Goal: Task Accomplishment & Management: Manage account settings

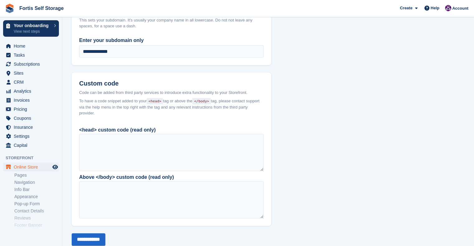
scroll to position [496, 0]
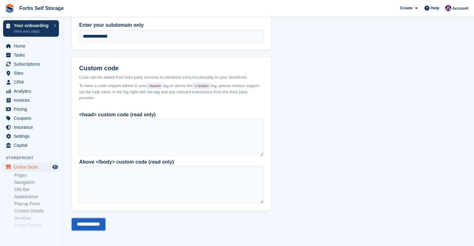
click at [92, 229] on input "**********" at bounding box center [89, 224] width 34 height 12
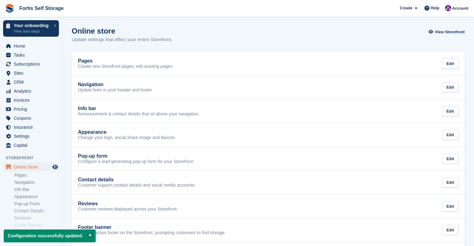
scroll to position [53, 0]
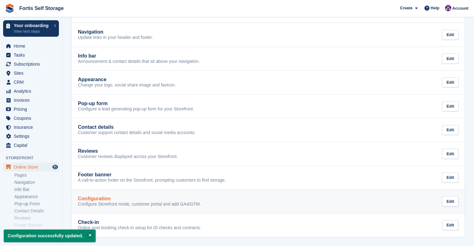
click at [152, 198] on div "Configuration" at bounding box center [139, 199] width 123 height 6
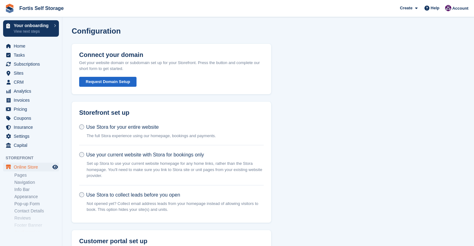
click at [34, 172] on ul "Pages Navigation Info Bar Appearance Pop-up Form Contact Details Reviews Footer…" at bounding box center [38, 208] width 48 height 72
click at [30, 169] on span "Online Store" at bounding box center [32, 167] width 37 height 9
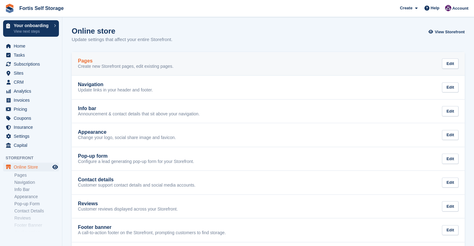
click at [153, 60] on div "Pages" at bounding box center [126, 61] width 96 height 6
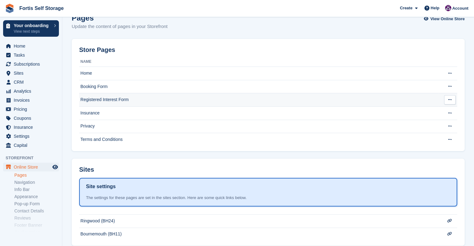
scroll to position [14, 0]
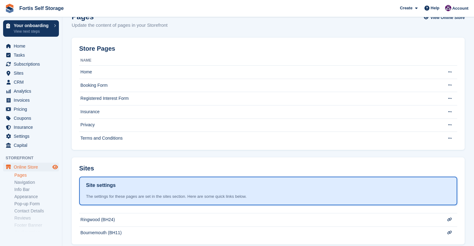
click at [55, 168] on icon "Preview store" at bounding box center [55, 167] width 6 height 5
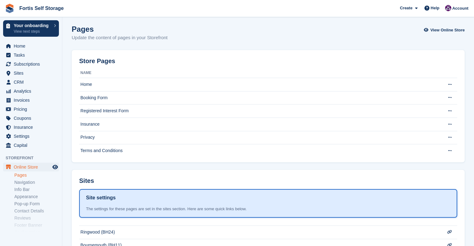
scroll to position [0, 0]
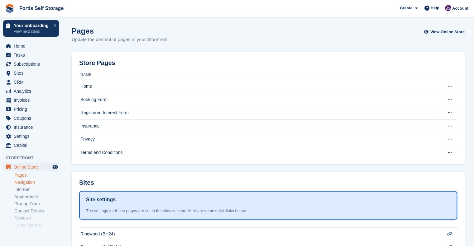
click at [45, 182] on link "Navigation" at bounding box center [36, 183] width 45 height 6
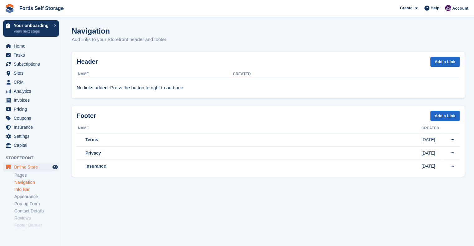
click at [26, 191] on link "Info Bar" at bounding box center [36, 190] width 45 height 6
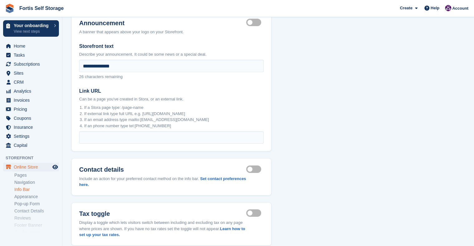
scroll to position [76, 0]
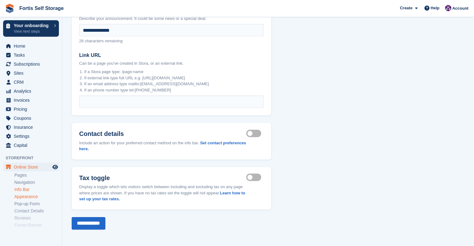
click at [31, 196] on link "Appearance" at bounding box center [36, 197] width 45 height 6
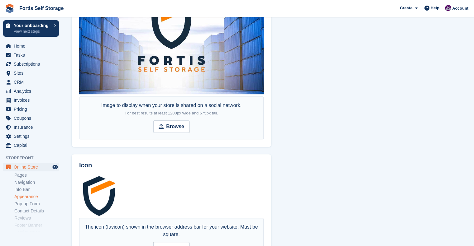
scroll to position [448, 0]
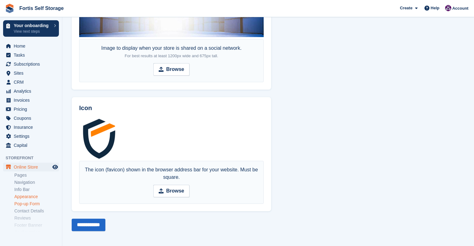
click at [38, 206] on link "Pop-up Form" at bounding box center [36, 204] width 45 height 6
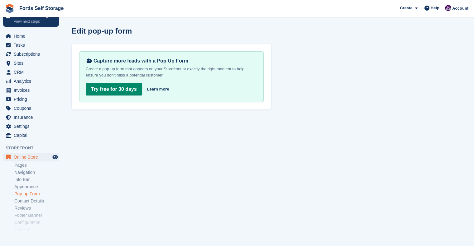
scroll to position [12, 0]
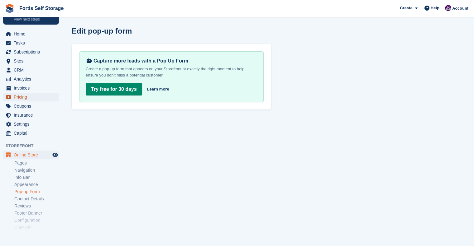
click at [17, 100] on span "Pricing" at bounding box center [32, 97] width 37 height 9
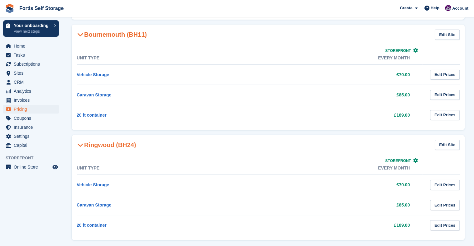
scroll to position [60, 0]
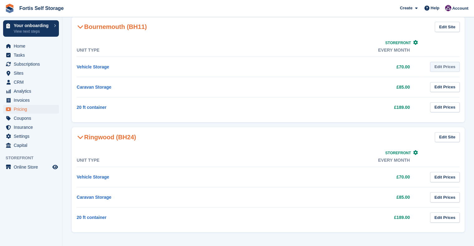
click at [440, 65] on link "Edit Prices" at bounding box center [445, 67] width 30 height 10
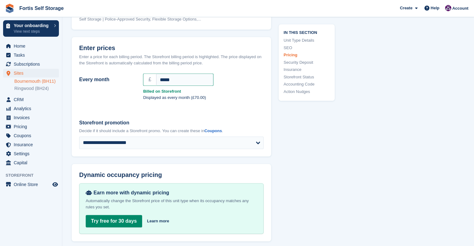
scroll to position [521, 0]
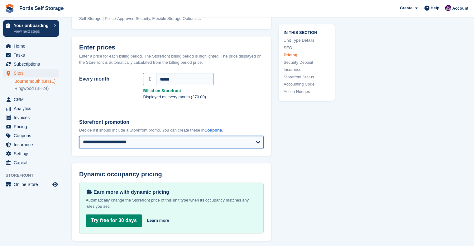
click at [123, 136] on select "**********" at bounding box center [171, 142] width 184 height 12
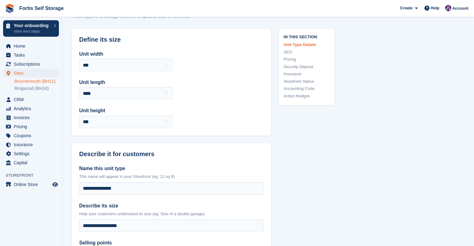
scroll to position [0, 0]
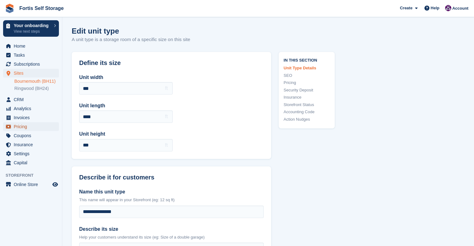
click at [29, 125] on span "Pricing" at bounding box center [32, 126] width 37 height 9
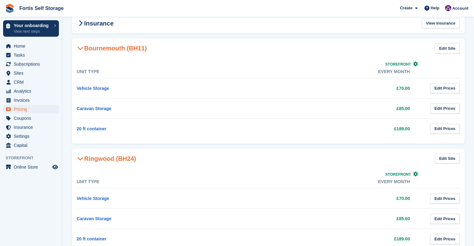
scroll to position [33, 0]
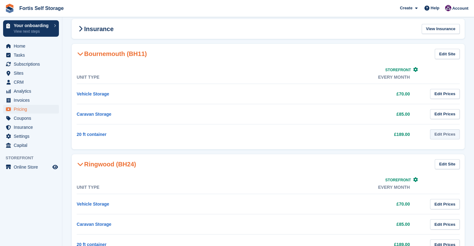
click at [450, 132] on link "Edit Prices" at bounding box center [445, 135] width 30 height 10
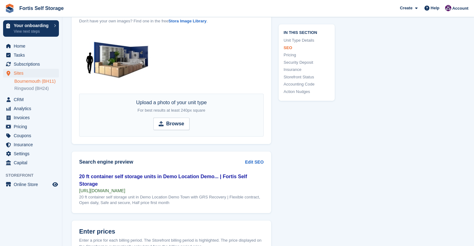
scroll to position [379, 0]
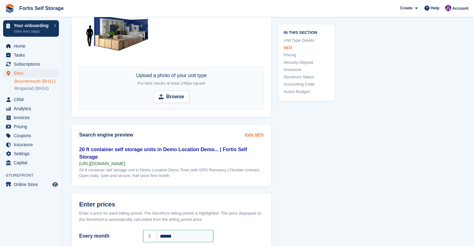
click at [260, 133] on link "Edit SEO" at bounding box center [254, 135] width 19 height 7
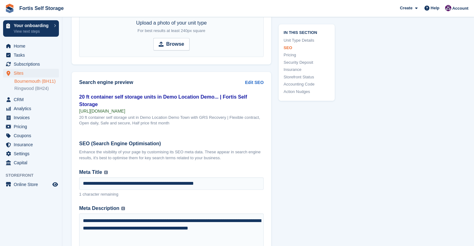
scroll to position [431, 0]
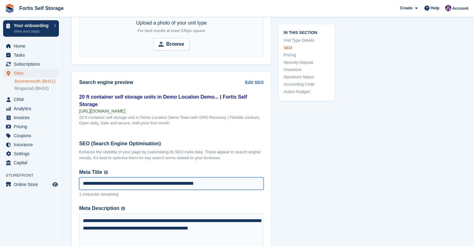
type textarea "*"
drag, startPoint x: 143, startPoint y: 174, endPoint x: 247, endPoint y: 166, distance: 104.1
click at [247, 169] on div "**********" at bounding box center [171, 183] width 184 height 29
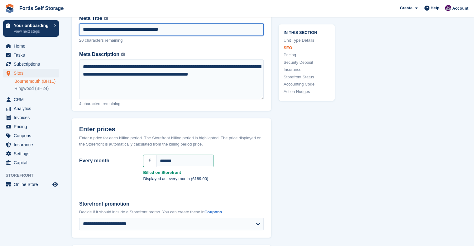
scroll to position [581, 0]
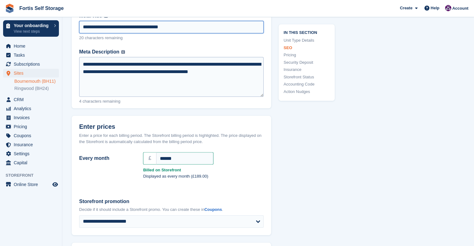
type input "**********"
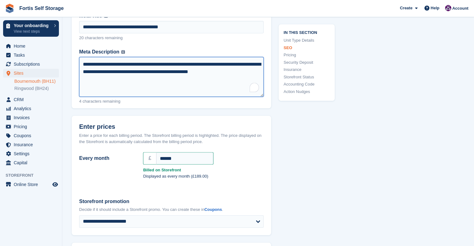
drag, startPoint x: 159, startPoint y: 65, endPoint x: 218, endPoint y: 61, distance: 59.3
click at [218, 61] on textarea "**********" at bounding box center [171, 77] width 184 height 40
drag, startPoint x: 166, startPoint y: 73, endPoint x: 224, endPoint y: 75, distance: 58.0
click at [224, 75] on textarea "**********" at bounding box center [171, 77] width 184 height 40
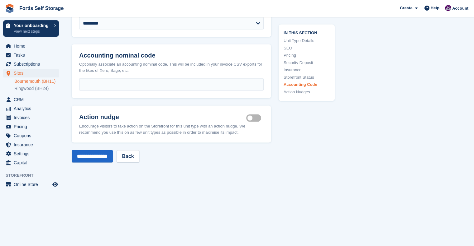
scroll to position [1170, 0]
type textarea "**********"
click at [102, 156] on input "**********" at bounding box center [92, 156] width 41 height 12
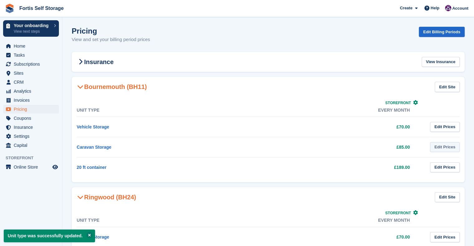
click at [450, 145] on link "Edit Prices" at bounding box center [445, 147] width 30 height 10
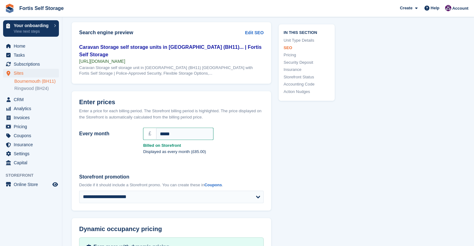
scroll to position [478, 0]
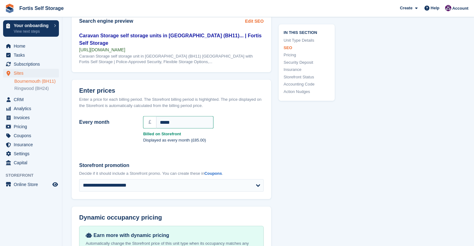
click at [256, 21] on link "Edit SEO" at bounding box center [254, 21] width 19 height 7
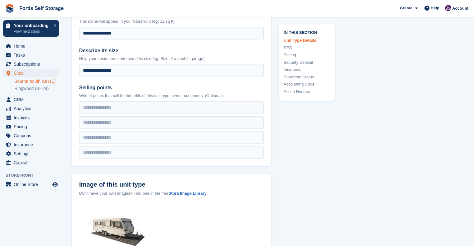
scroll to position [0, 0]
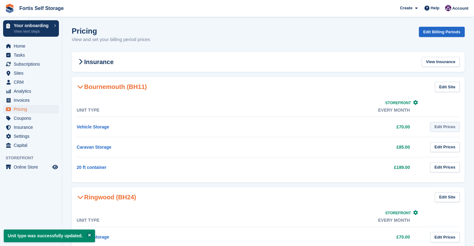
click at [450, 128] on link "Edit Prices" at bounding box center [445, 127] width 30 height 10
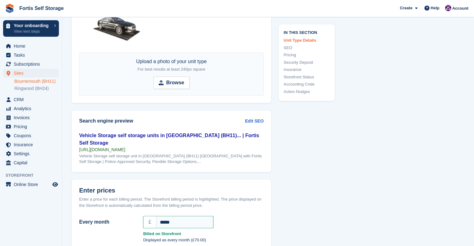
scroll to position [374, 0]
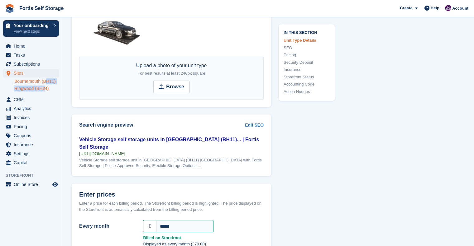
drag, startPoint x: 46, startPoint y: 85, endPoint x: 46, endPoint y: 91, distance: 5.9
click at [46, 91] on ul "Bournemouth (BH11) Ringwood (BH24)" at bounding box center [38, 85] width 48 height 14
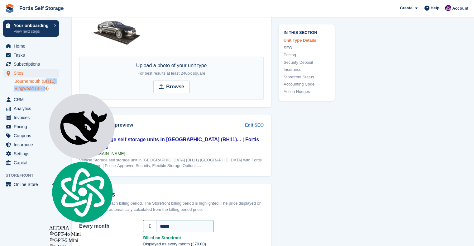
click at [46, 91] on link "Ringwood (BH24)" at bounding box center [36, 89] width 45 height 6
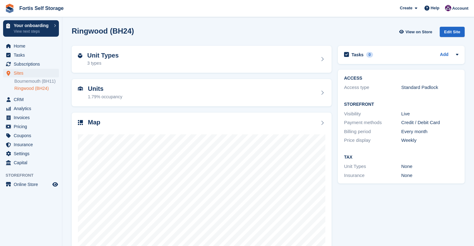
scroll to position [19, 0]
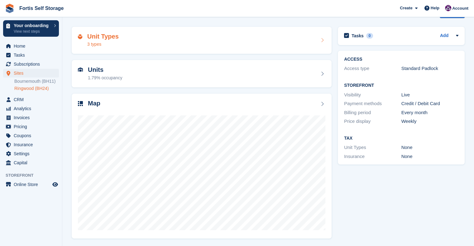
click at [197, 47] on div "Unit Types 3 types" at bounding box center [201, 40] width 247 height 15
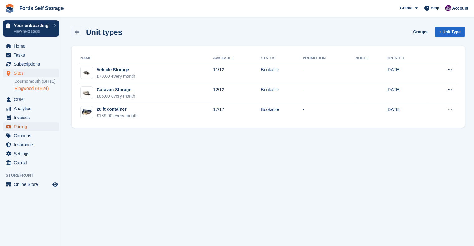
click at [26, 127] on span "Pricing" at bounding box center [32, 126] width 37 height 9
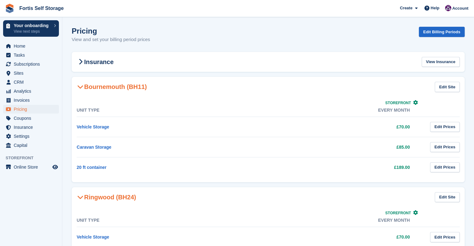
scroll to position [60, 0]
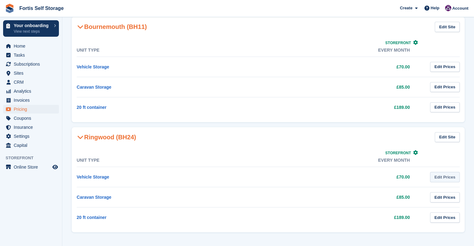
click at [455, 179] on link "Edit Prices" at bounding box center [445, 177] width 30 height 10
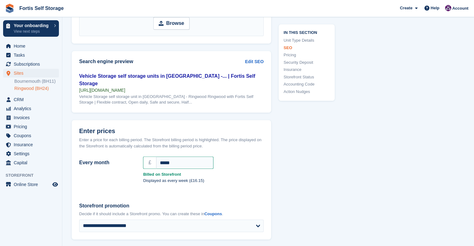
scroll to position [478, 0]
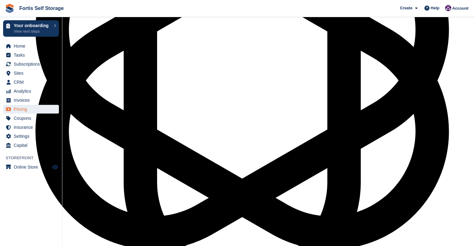
scroll to position [60, 0]
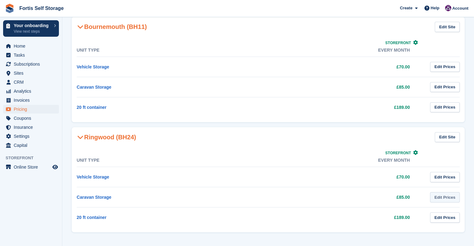
click at [449, 200] on link "Edit Prices" at bounding box center [445, 198] width 30 height 10
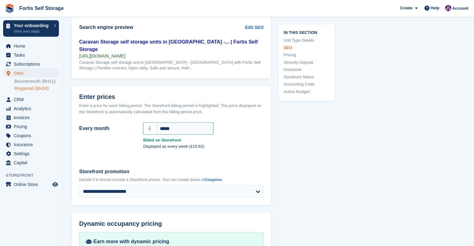
scroll to position [478, 0]
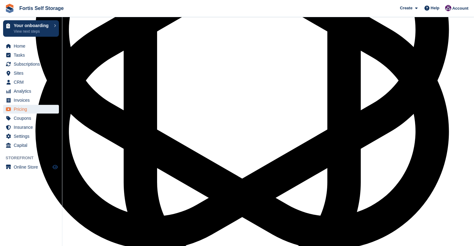
scroll to position [60, 0]
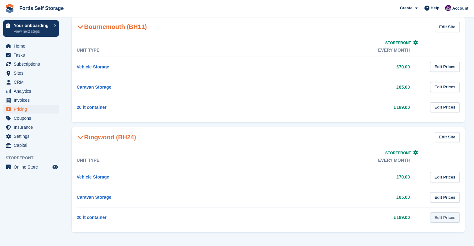
click at [434, 217] on link "Edit Prices" at bounding box center [445, 218] width 30 height 10
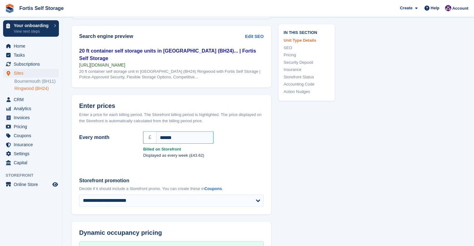
scroll to position [478, 0]
click at [41, 89] on link "Ringwood (BH24)" at bounding box center [36, 89] width 45 height 6
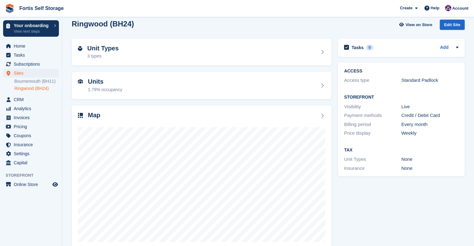
scroll to position [8, 0]
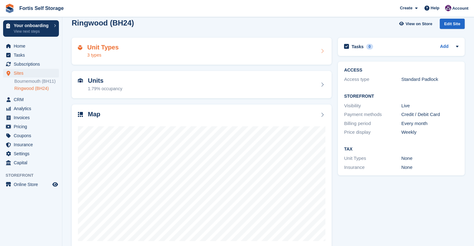
click at [299, 52] on div "Unit Types 3 types" at bounding box center [201, 51] width 247 height 15
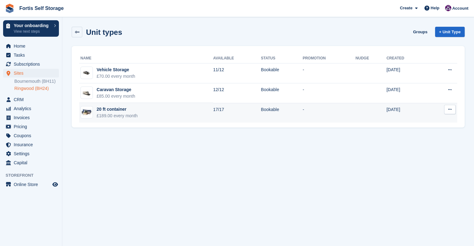
click at [447, 112] on button at bounding box center [450, 109] width 12 height 9
click at [434, 122] on p "Edit unit type" at bounding box center [426, 122] width 54 height 8
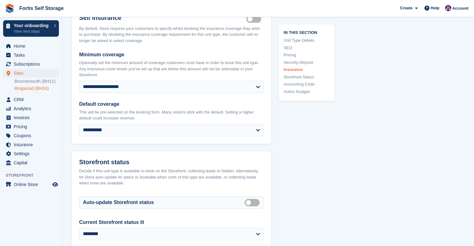
scroll to position [835, 0]
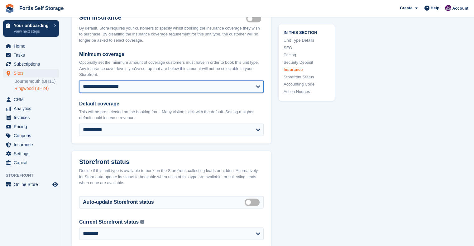
click at [246, 80] on select "**********" at bounding box center [171, 86] width 184 height 12
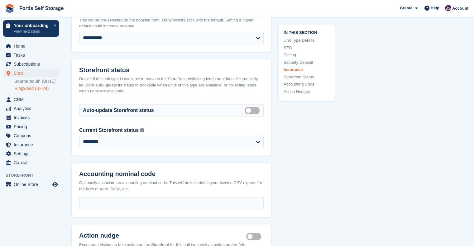
scroll to position [928, 0]
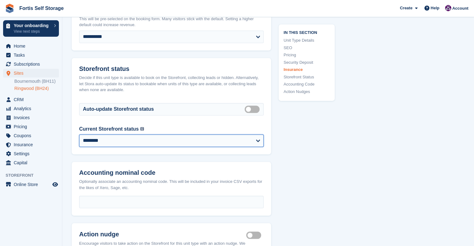
click at [252, 135] on select "**********" at bounding box center [171, 141] width 184 height 12
select select "**********"
click at [79, 135] on select "**********" at bounding box center [171, 141] width 184 height 12
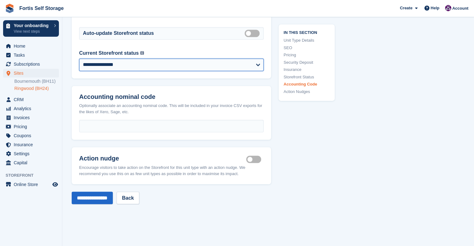
scroll to position [1041, 0]
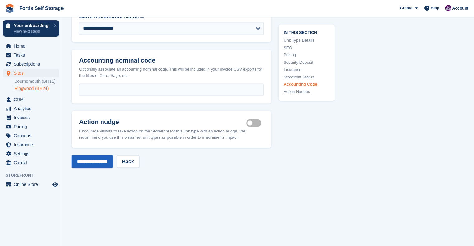
click at [99, 156] on input "**********" at bounding box center [92, 161] width 41 height 12
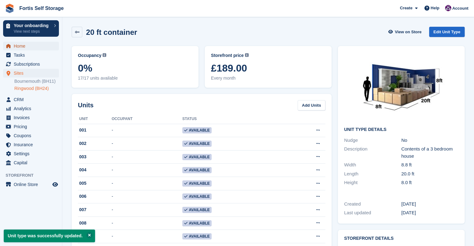
click at [29, 45] on span "Home" at bounding box center [32, 46] width 37 height 9
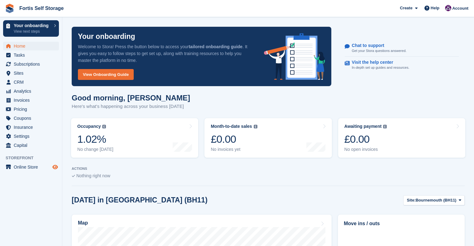
click at [55, 167] on icon "Preview store" at bounding box center [55, 167] width 6 height 5
click at [56, 165] on icon "Preview store" at bounding box center [55, 167] width 6 height 5
click at [122, 76] on link "View Onboarding Guide" at bounding box center [106, 74] width 56 height 11
